Goal: Task Accomplishment & Management: Use online tool/utility

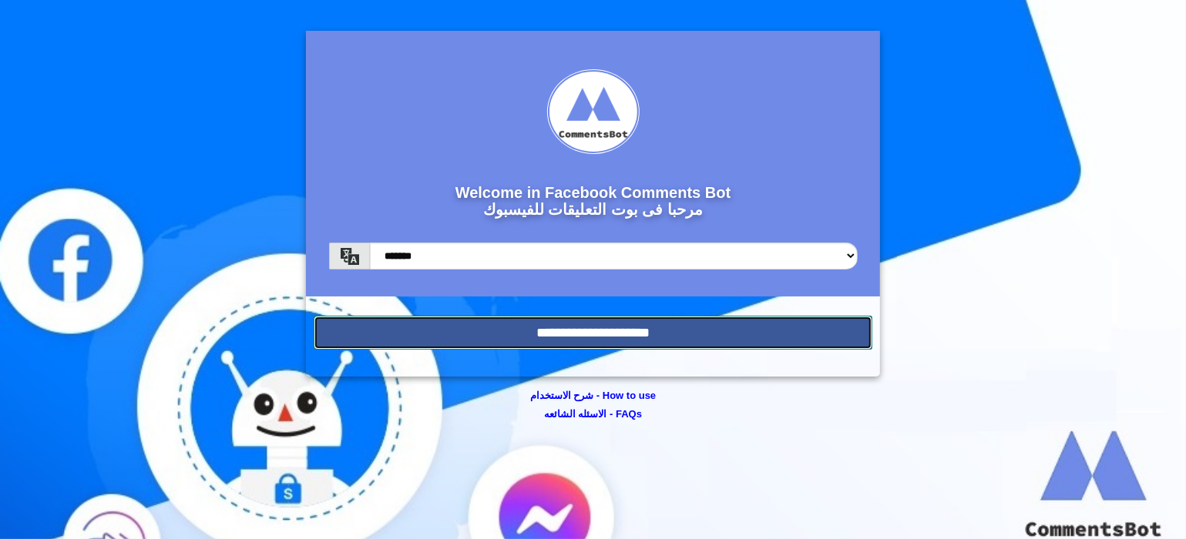
click at [713, 334] on input "**********" at bounding box center [593, 333] width 559 height 34
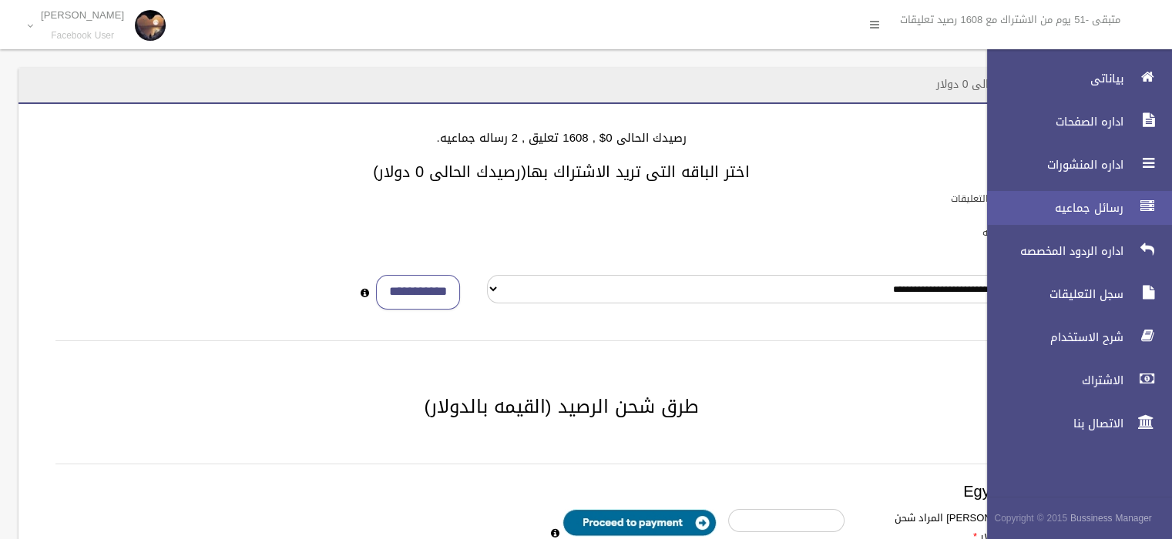
click at [1124, 204] on span "رسائل جماعيه" at bounding box center [1051, 207] width 154 height 15
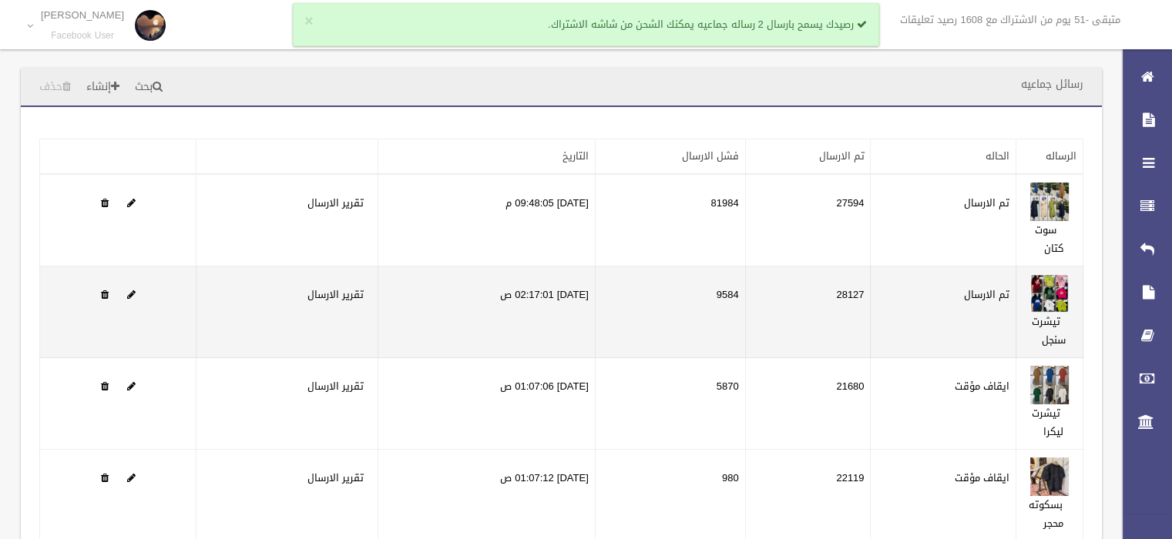
scroll to position [193, 0]
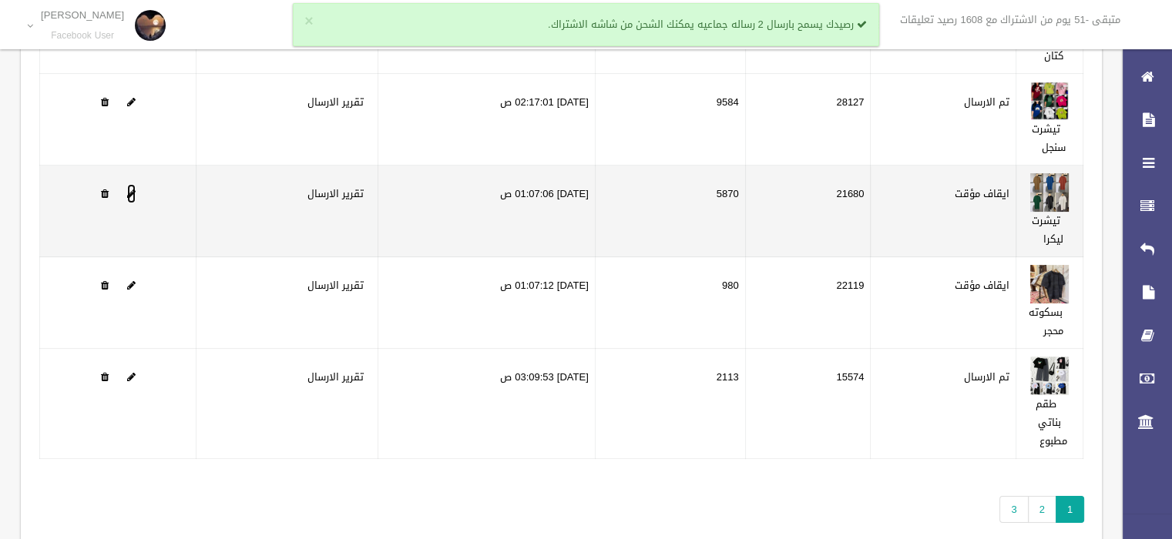
click at [132, 189] on span at bounding box center [131, 194] width 8 height 10
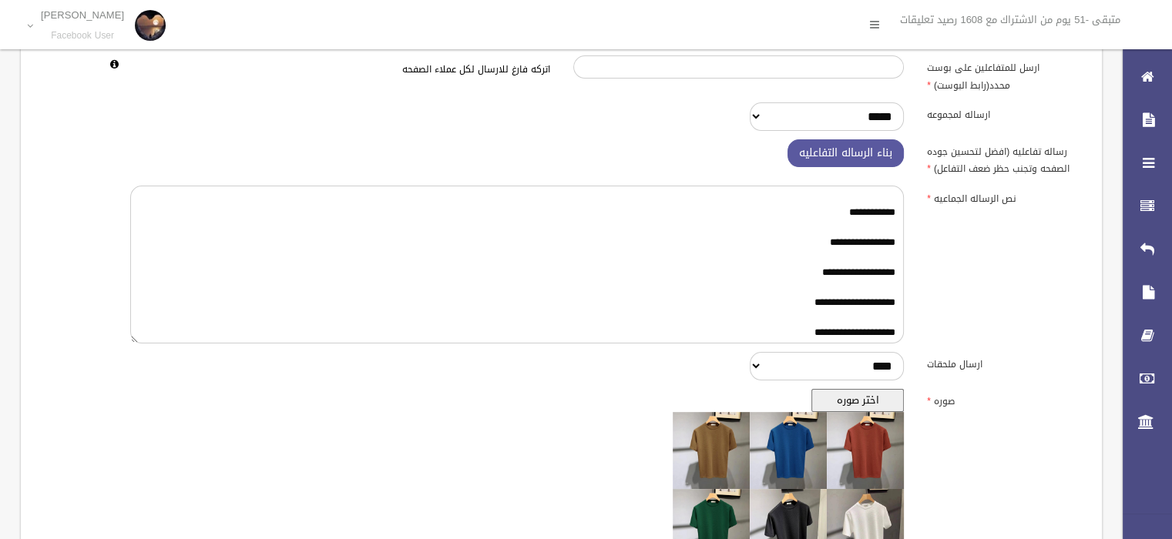
scroll to position [385, 0]
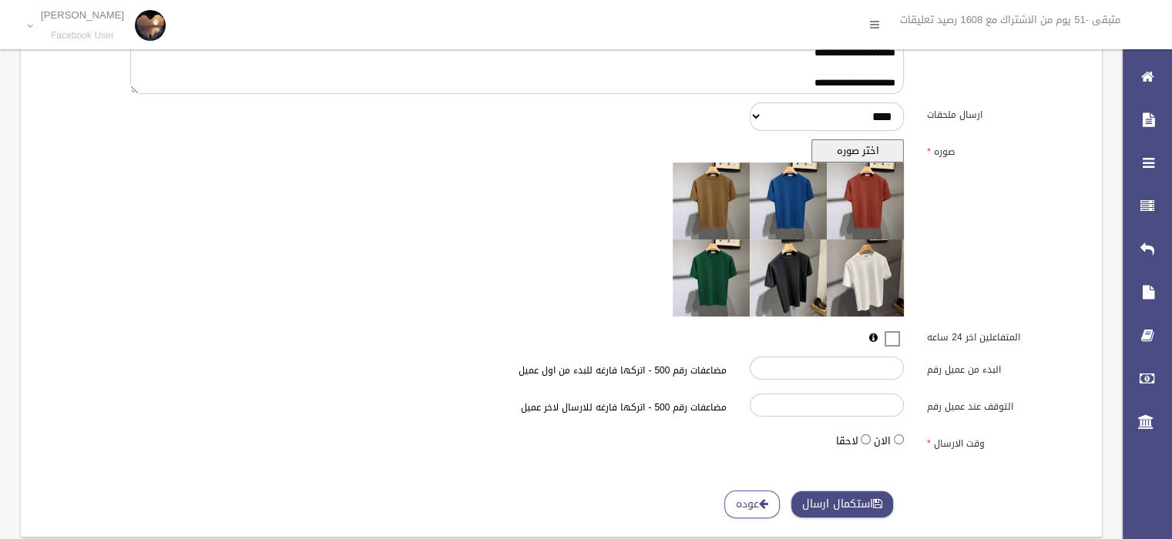
click at [848, 502] on button "استكمال ارسال" at bounding box center [842, 505] width 103 height 29
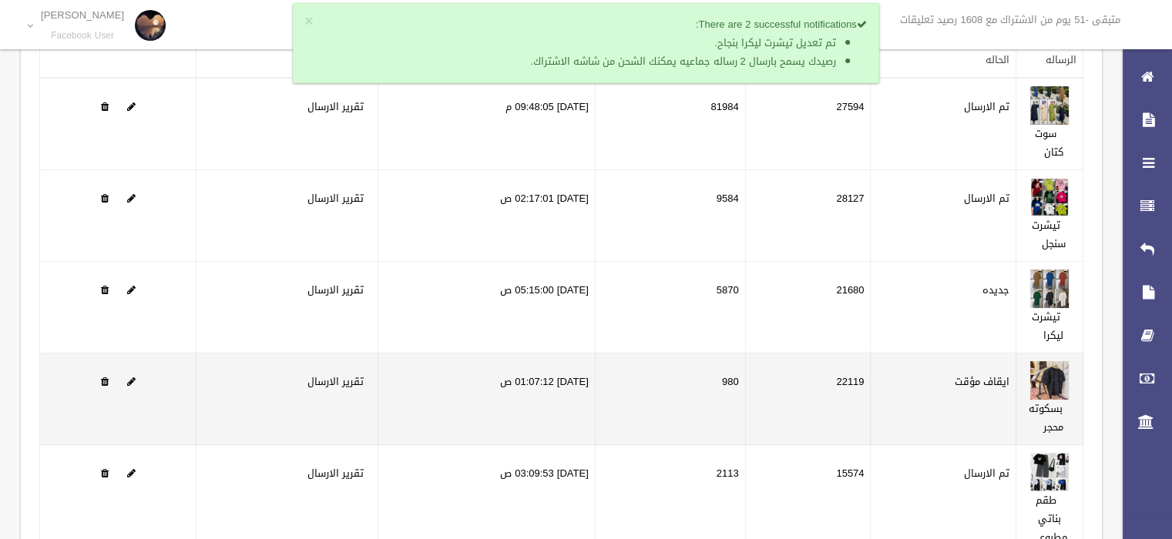
scroll to position [193, 0]
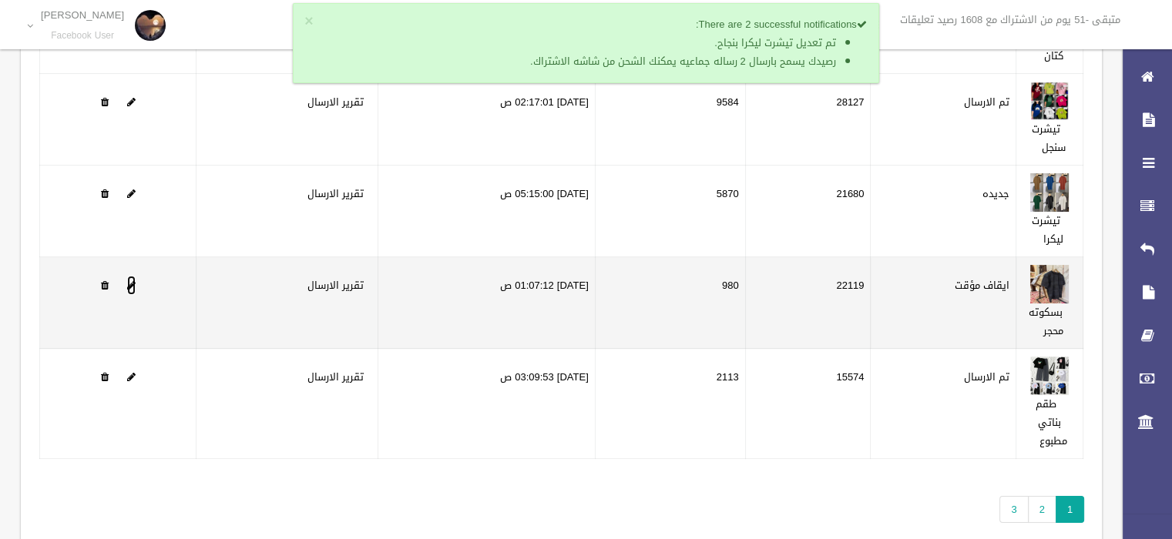
click at [130, 282] on span at bounding box center [131, 286] width 8 height 10
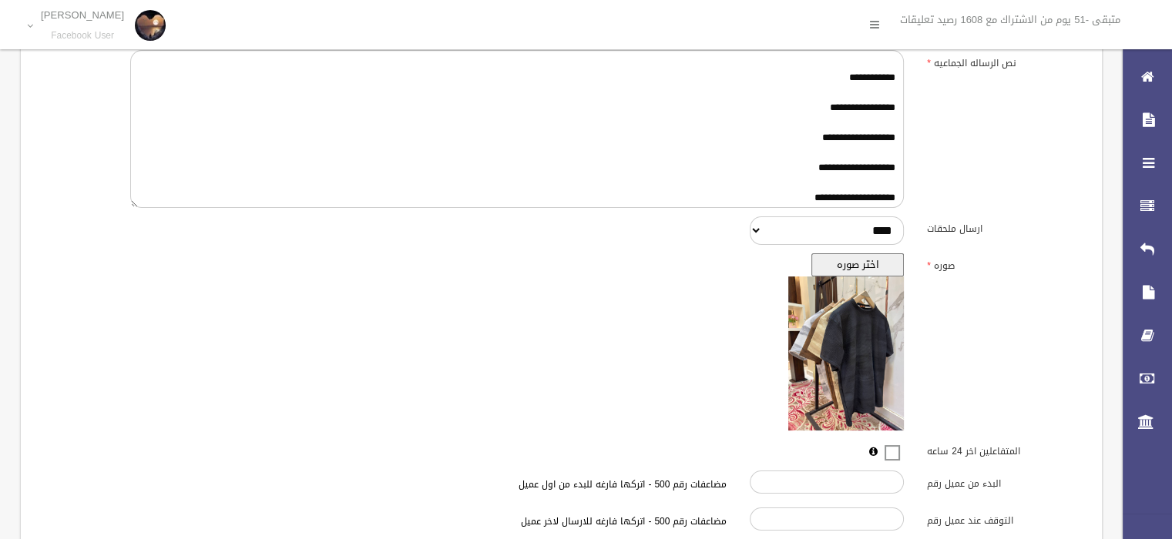
scroll to position [419, 0]
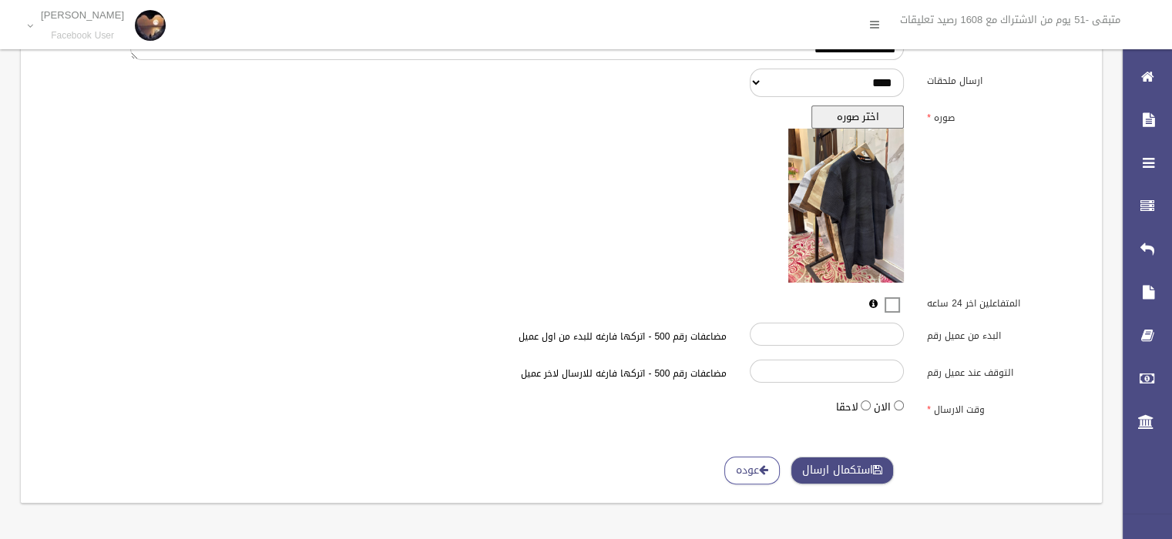
click at [865, 471] on button "استكمال ارسال" at bounding box center [842, 471] width 103 height 29
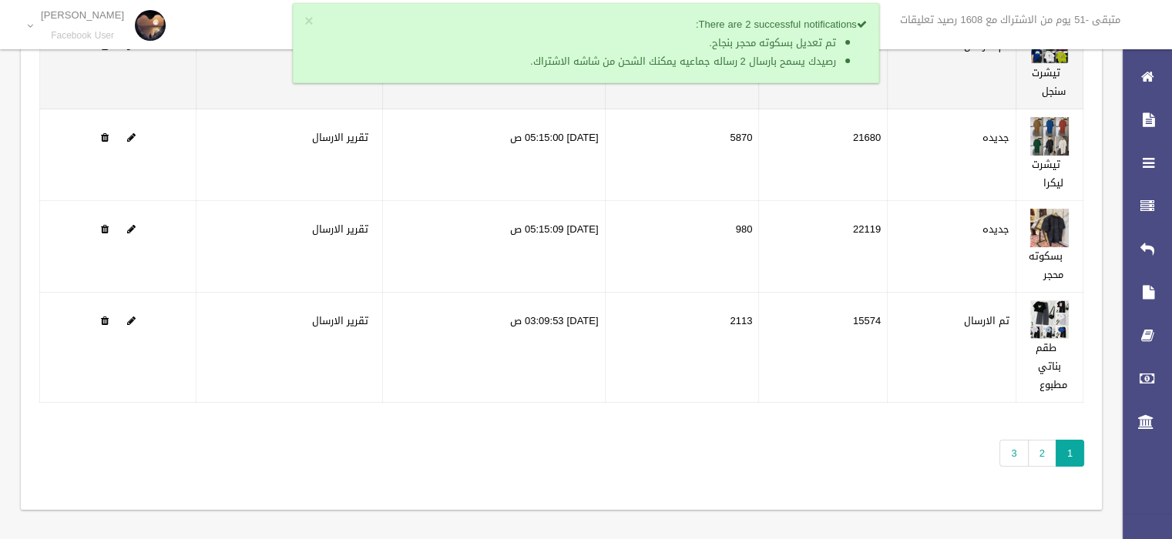
scroll to position [254, 0]
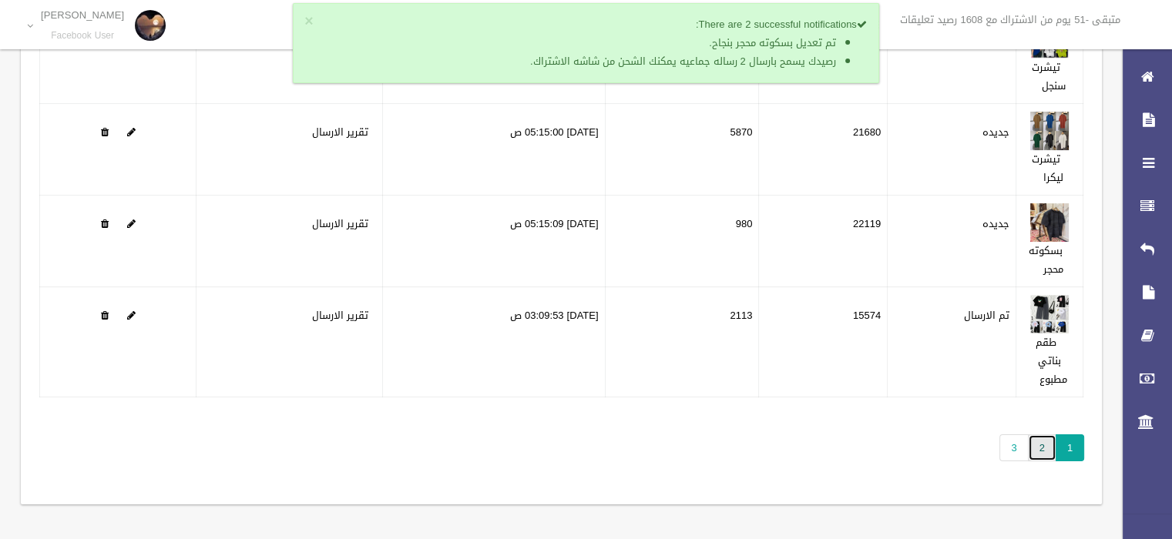
click at [1047, 449] on link "2" at bounding box center [1042, 448] width 29 height 27
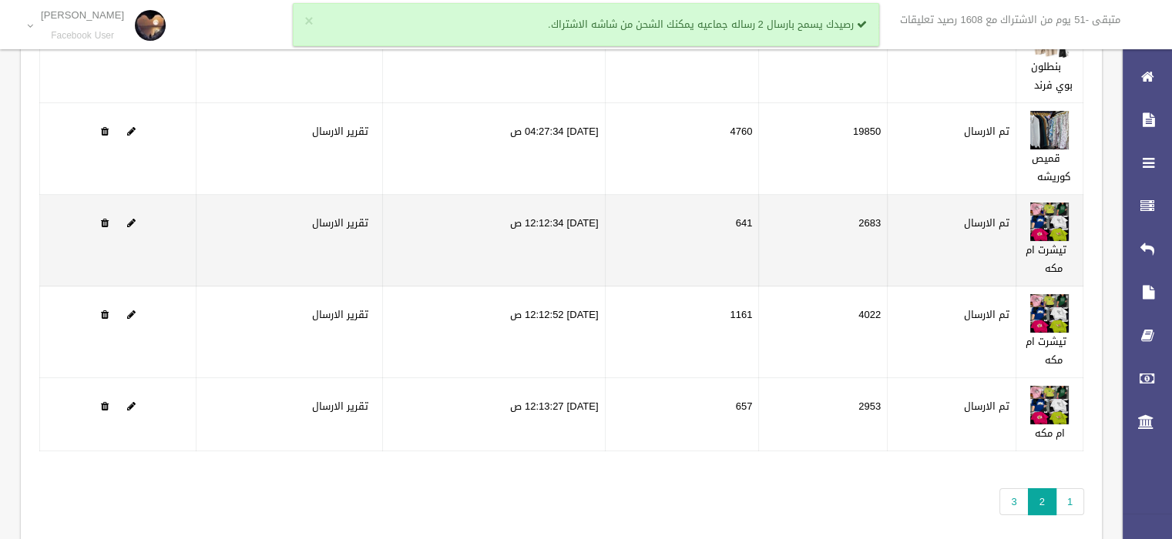
scroll to position [193, 0]
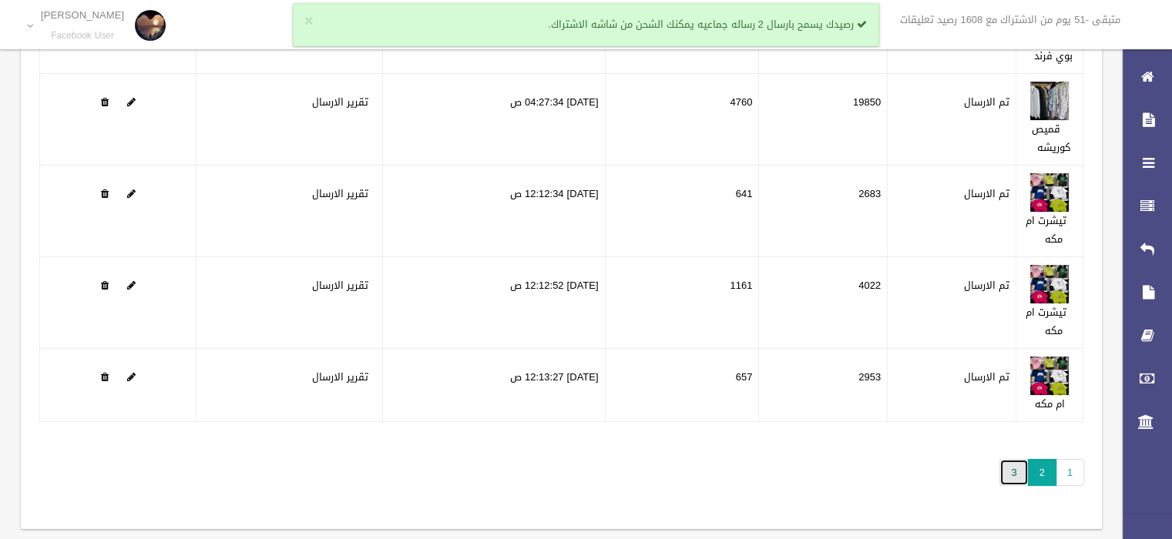
click at [1012, 479] on link "3" at bounding box center [1014, 472] width 29 height 27
